Goal: Information Seeking & Learning: Learn about a topic

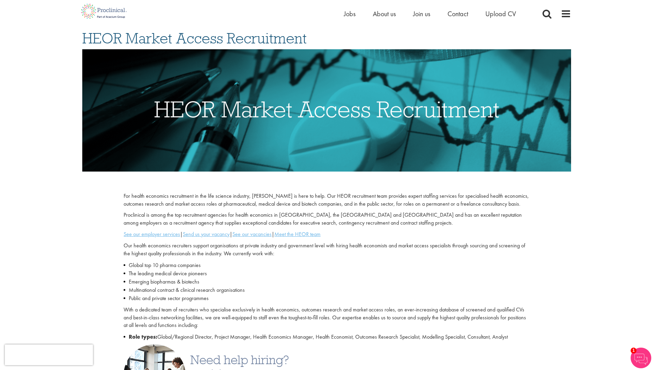
scroll to position [34, 0]
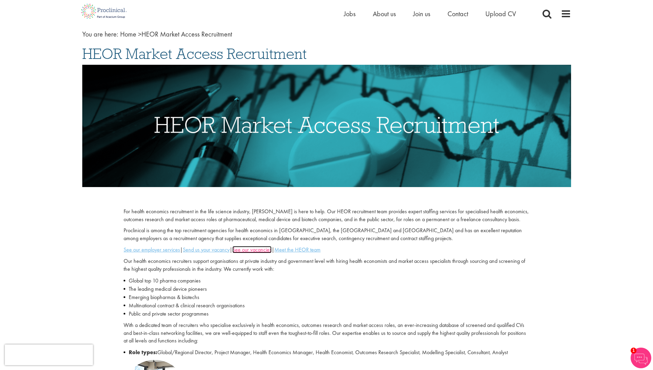
click at [261, 248] on u "See our vacancies" at bounding box center [251, 249] width 39 height 7
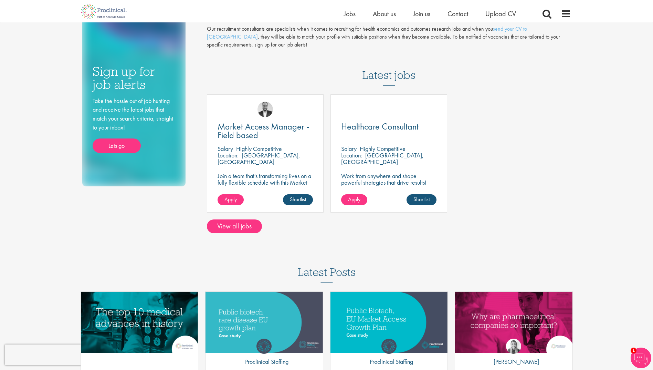
scroll to position [69, 0]
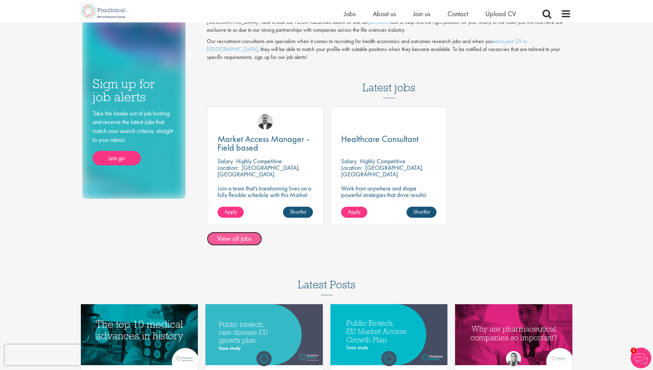
click at [245, 236] on link "View all jobs" at bounding box center [234, 239] width 55 height 14
